Goal: Transaction & Acquisition: Obtain resource

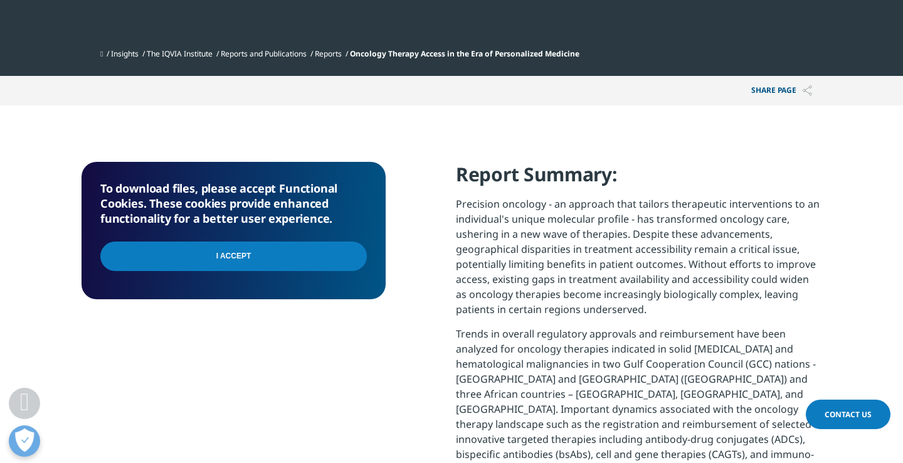
scroll to position [457, 0]
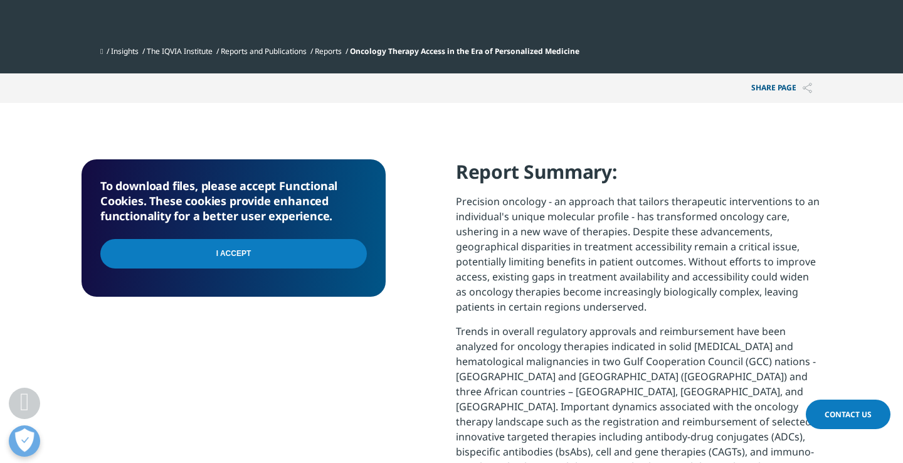
click at [227, 251] on input "I Accept" at bounding box center [233, 253] width 266 height 29
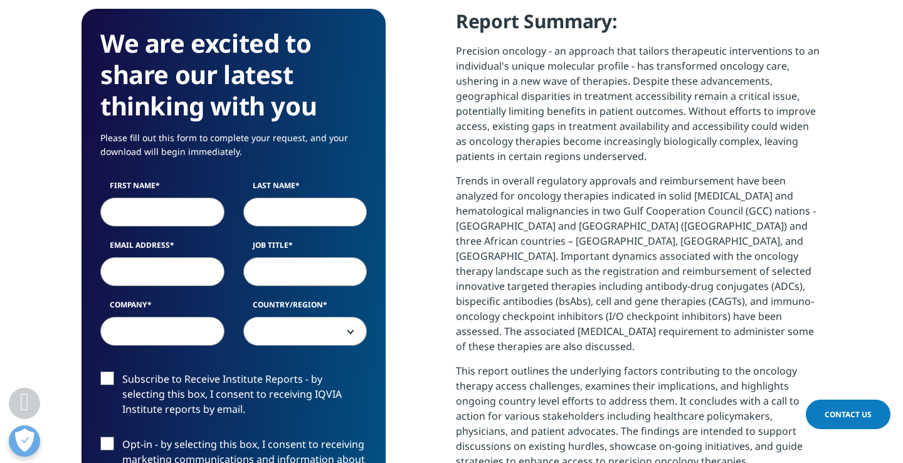
scroll to position [609, 0]
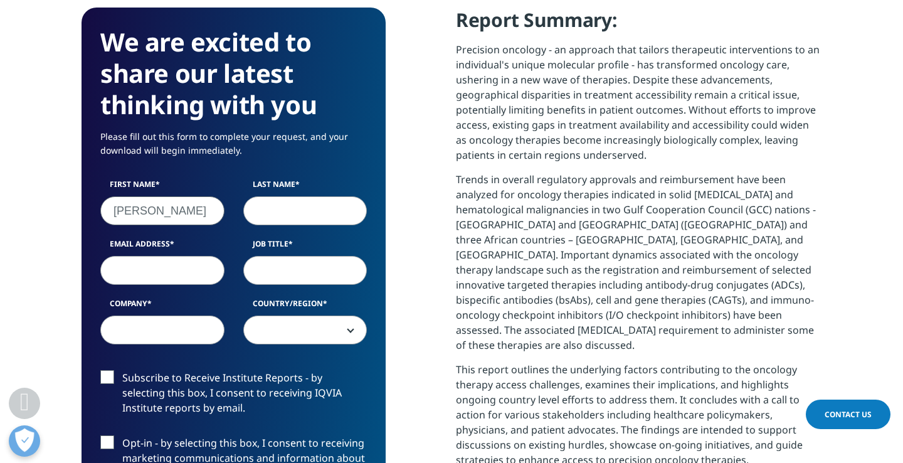
type input "Thomas"
type input "Nett"
type input "thomas.nett@biopharma.consulting"
type input "CEO"
type input "Biopharma Consulting AG"
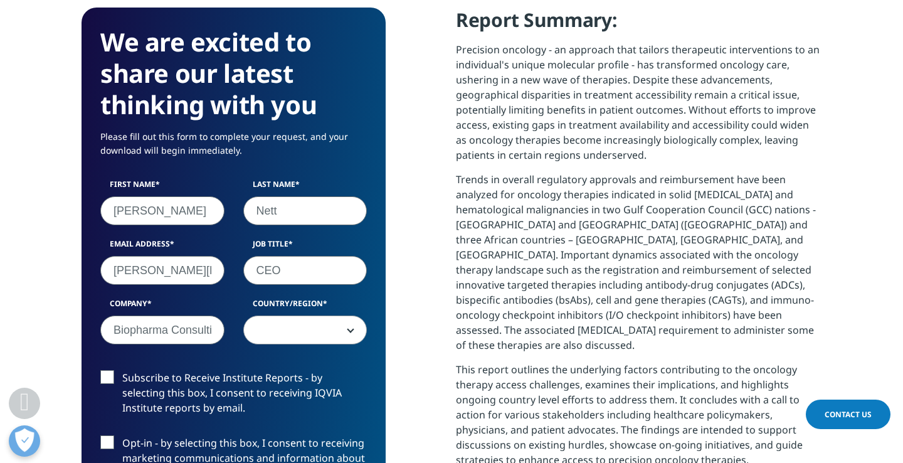
click at [291, 330] on span at bounding box center [305, 330] width 123 height 29
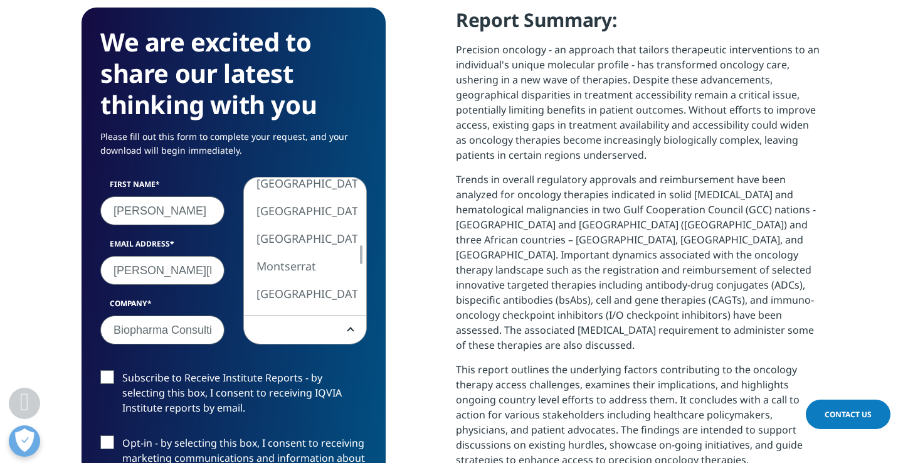
select select "[GEOGRAPHIC_DATA]"
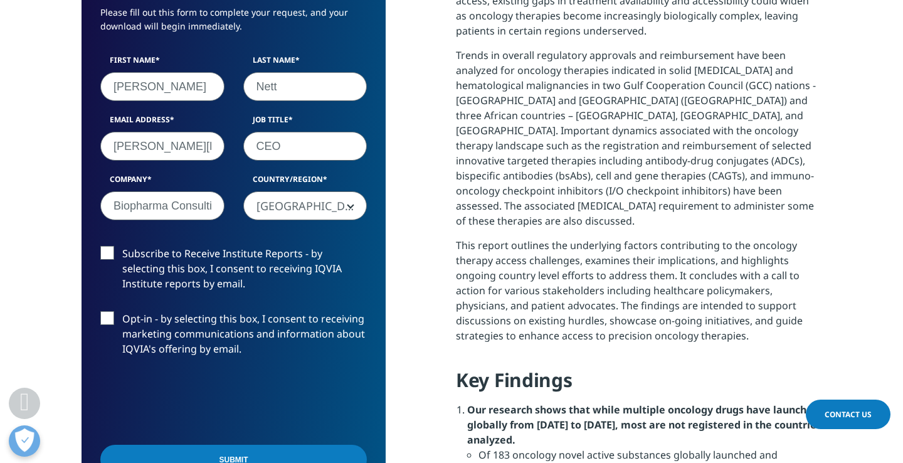
scroll to position [733, 0]
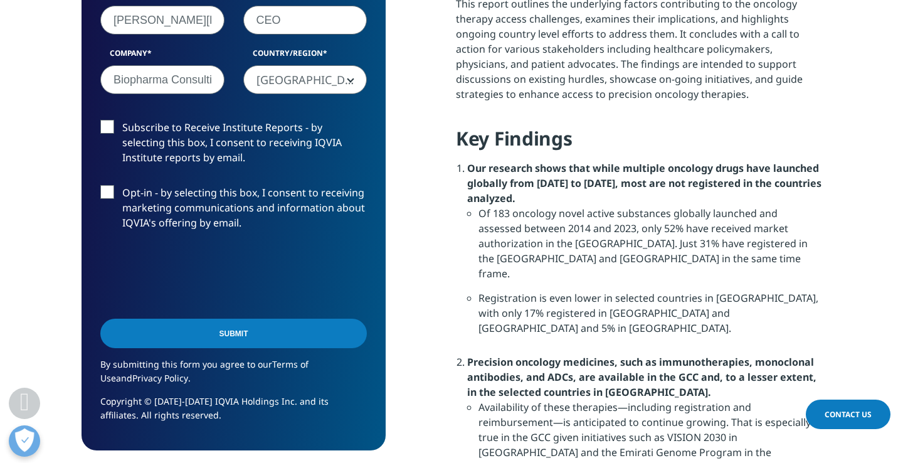
click at [191, 336] on input "Submit" at bounding box center [233, 332] width 266 height 29
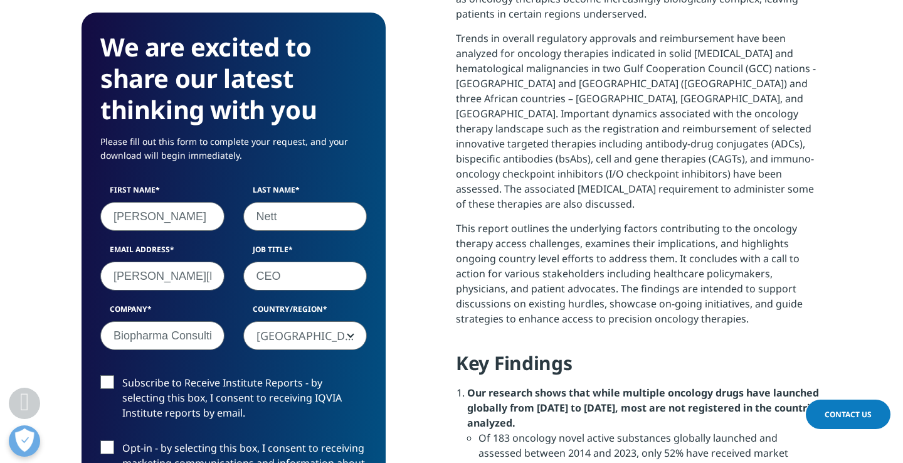
scroll to position [93, 304]
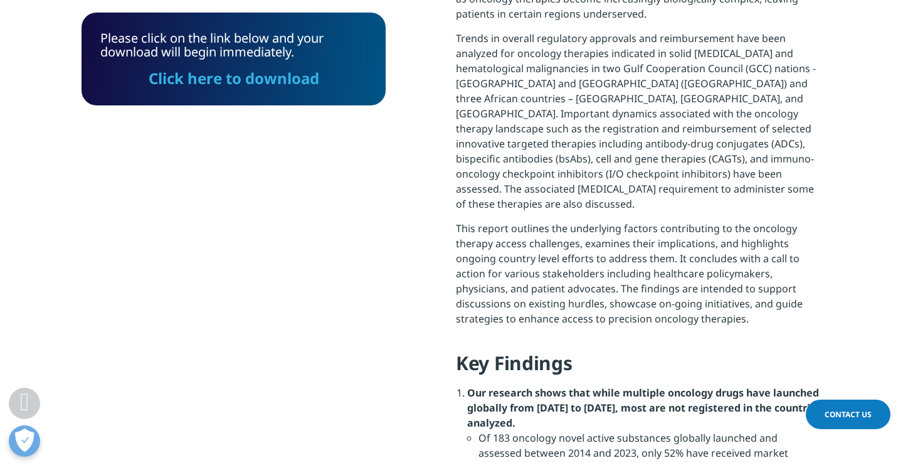
click at [249, 75] on link "Click here to download" at bounding box center [234, 78] width 170 height 21
